Goal: Transaction & Acquisition: Download file/media

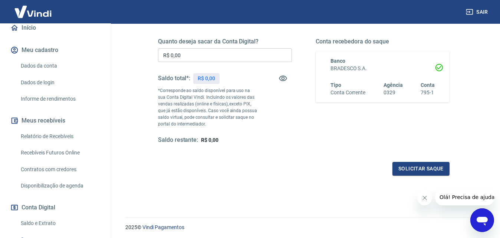
scroll to position [74, 0]
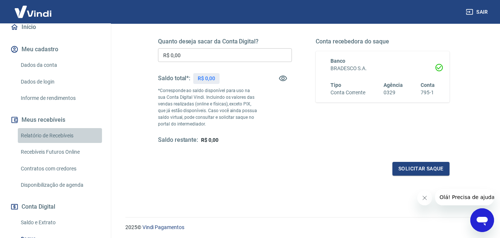
click at [69, 140] on link "Relatório de Recebíveis" at bounding box center [60, 135] width 84 height 15
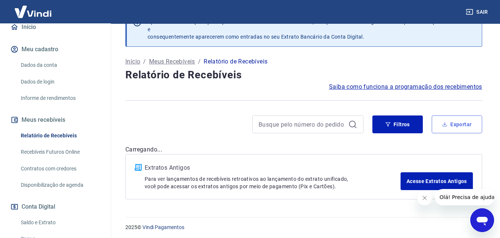
click at [466, 125] on button "Exportar" at bounding box center [457, 124] width 50 height 18
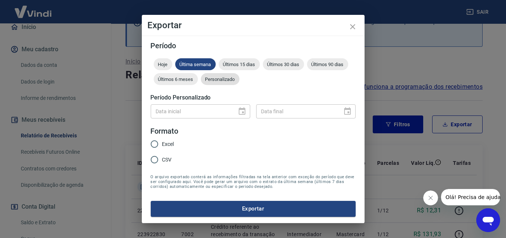
click at [229, 82] on span "Personalizado" at bounding box center [220, 79] width 39 height 6
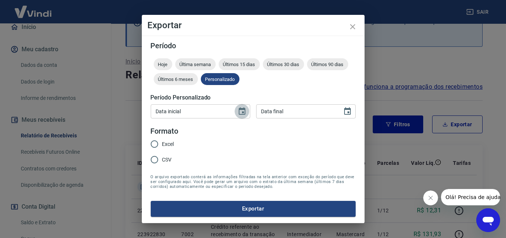
click at [245, 111] on icon "Choose date" at bounding box center [242, 110] width 7 height 7
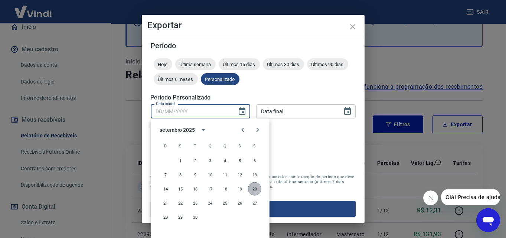
click at [253, 186] on button "20" at bounding box center [254, 188] width 13 height 13
type input "[DATE]"
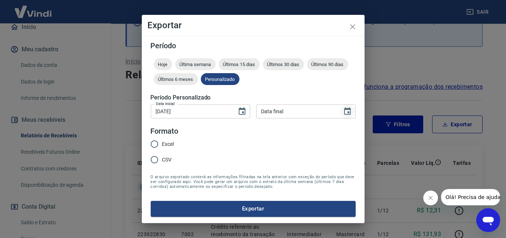
drag, startPoint x: 353, startPoint y: 108, endPoint x: 344, endPoint y: 115, distance: 11.4
click at [352, 110] on button "Choose date" at bounding box center [347, 111] width 15 height 15
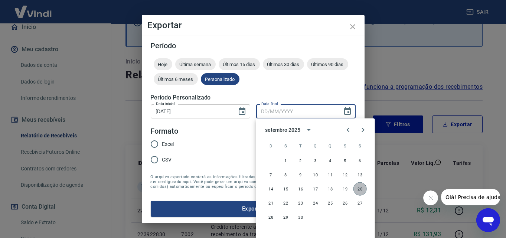
click at [362, 188] on button "20" at bounding box center [359, 188] width 13 height 13
type input "[DATE]"
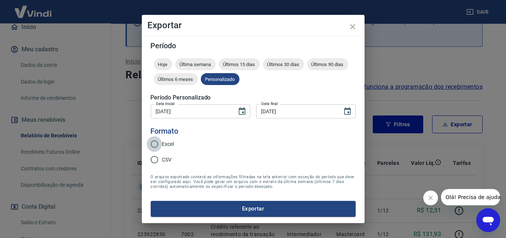
click at [155, 145] on input "Excel" at bounding box center [155, 144] width 16 height 16
radio input "true"
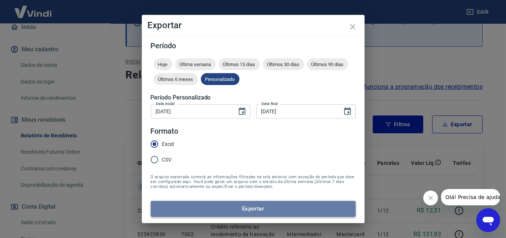
click at [226, 209] on button "Exportar" at bounding box center [253, 209] width 205 height 16
